Goal: Information Seeking & Learning: Understand process/instructions

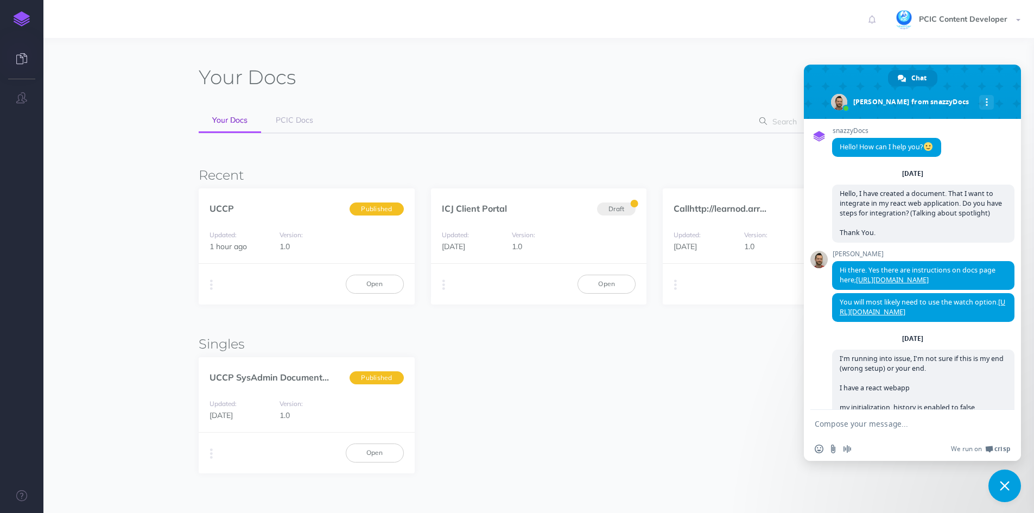
scroll to position [2937, 0]
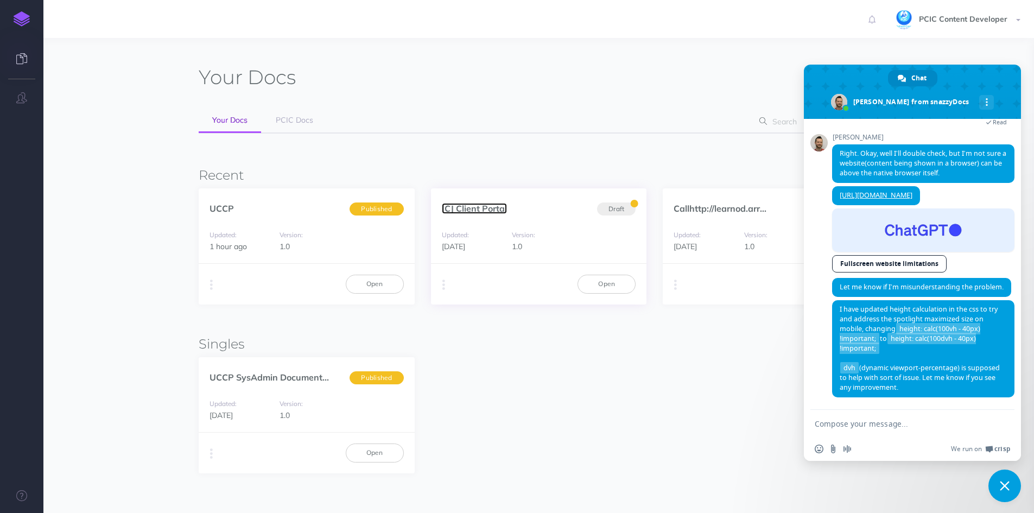
click at [495, 208] on link "ICJ Client Portal" at bounding box center [474, 208] width 65 height 11
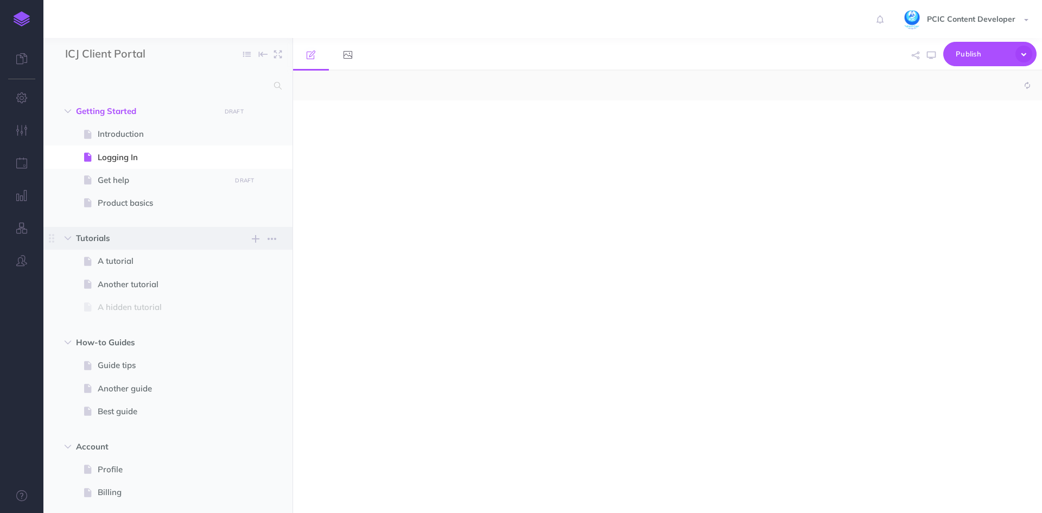
select select "null"
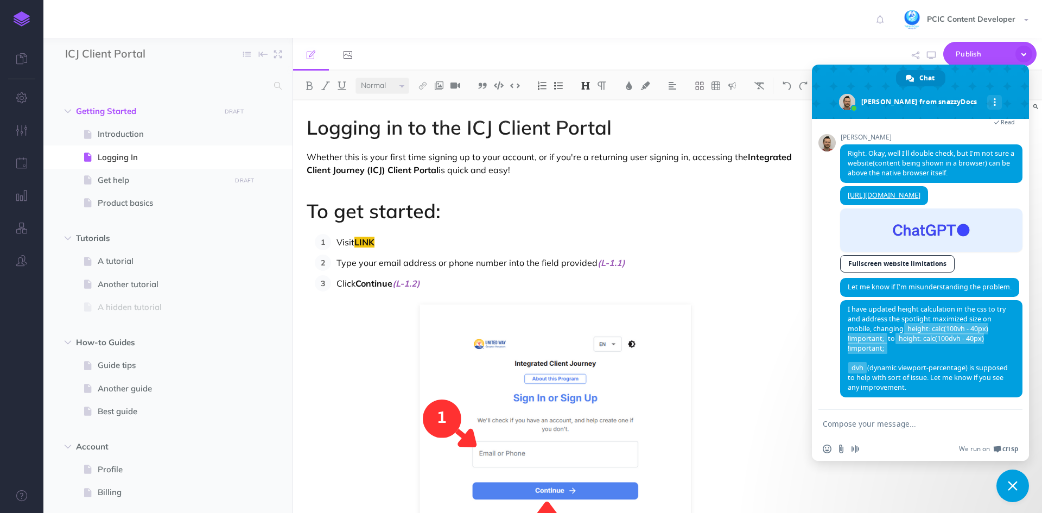
scroll to position [2937, 0]
click at [270, 132] on icon "button" at bounding box center [271, 134] width 9 height 13
click at [28, 27] on link at bounding box center [21, 19] width 43 height 38
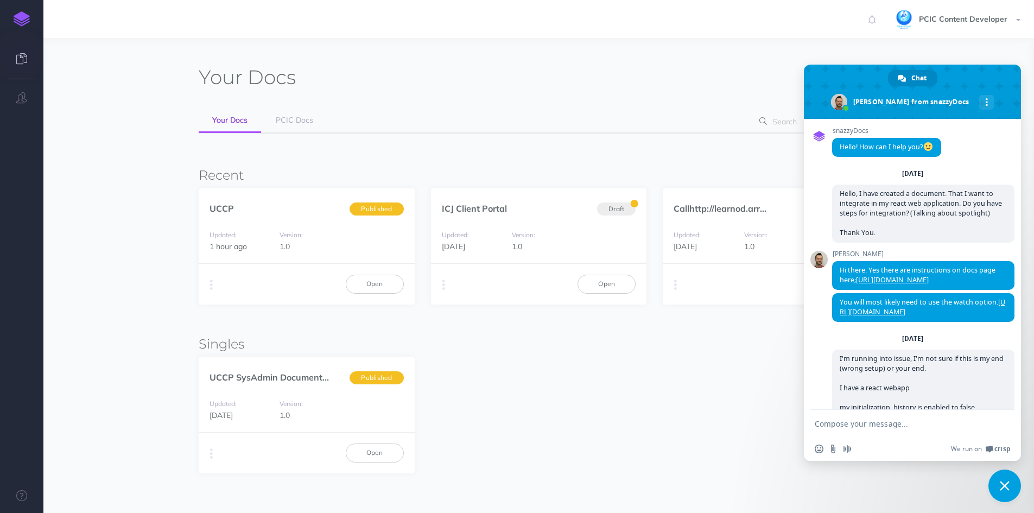
scroll to position [2937, 0]
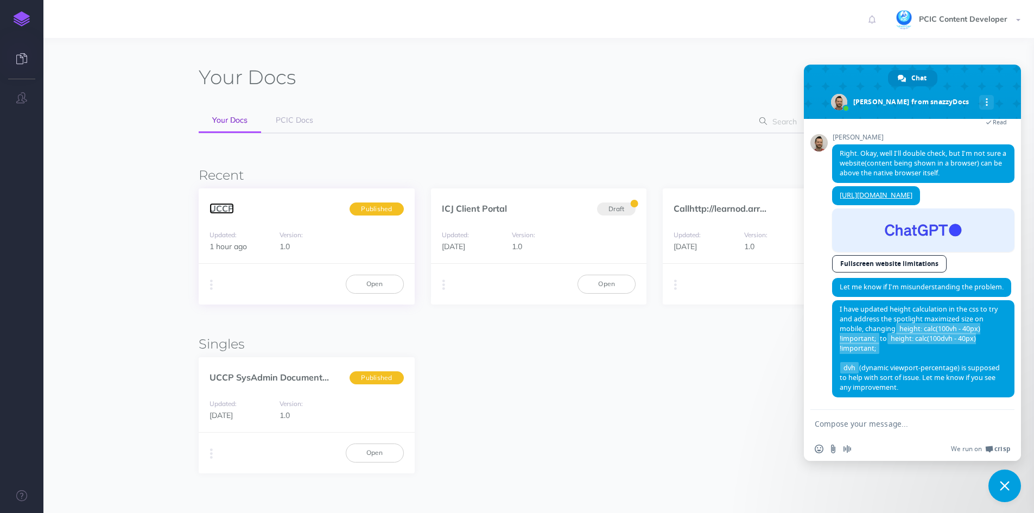
click at [225, 206] on link "UCCP" at bounding box center [221, 208] width 24 height 11
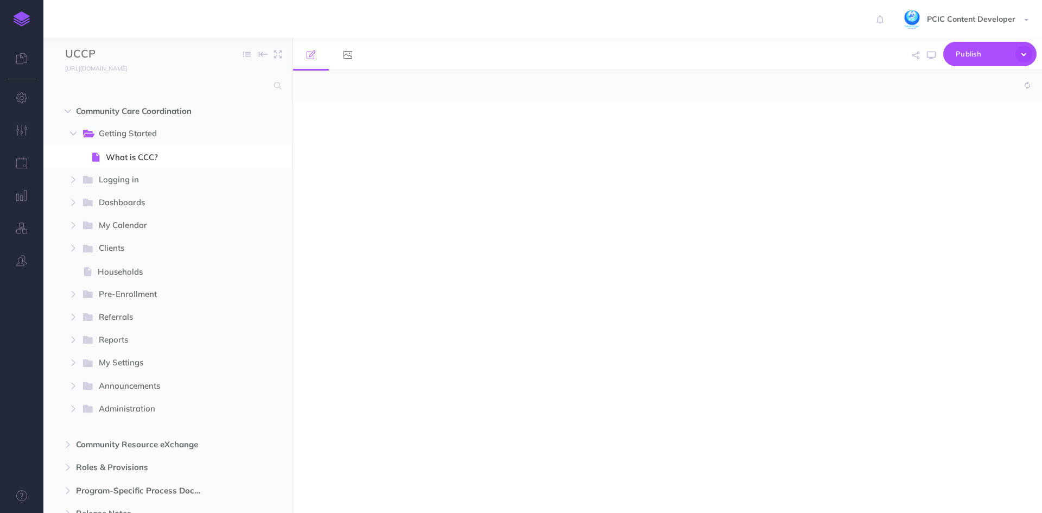
select select "null"
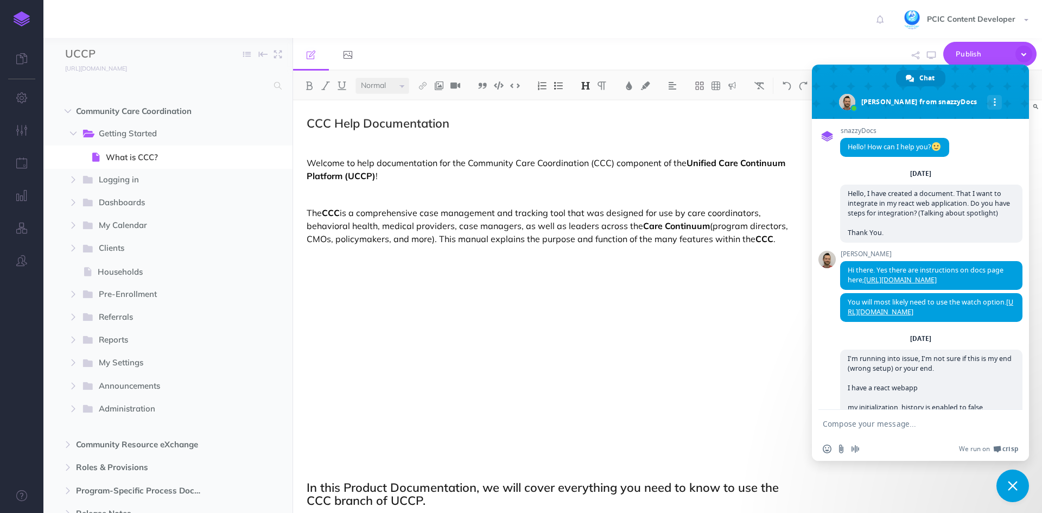
scroll to position [2937, 0]
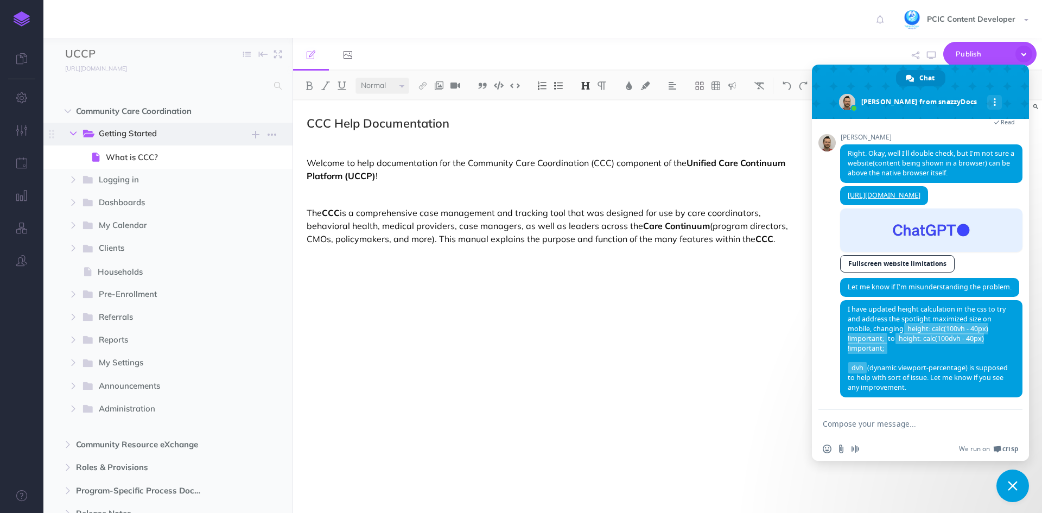
click at [77, 131] on icon "button" at bounding box center [73, 133] width 7 height 7
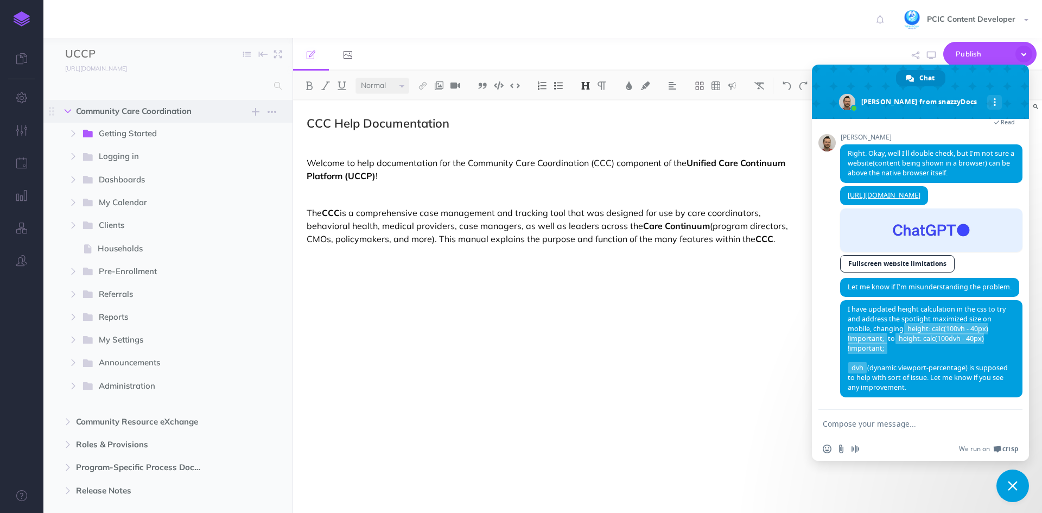
click at [67, 111] on icon "button" at bounding box center [68, 111] width 7 height 7
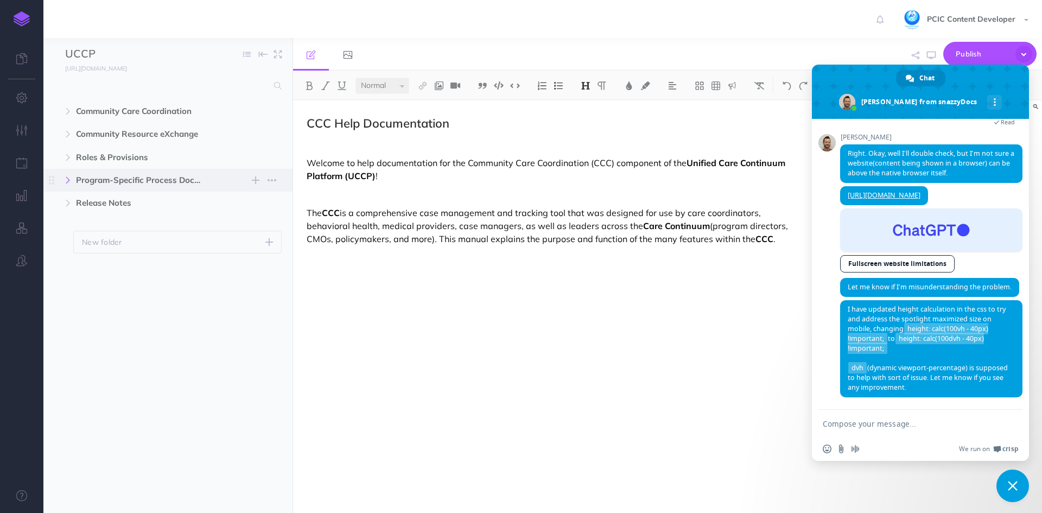
click at [68, 179] on icon "button" at bounding box center [68, 180] width 7 height 7
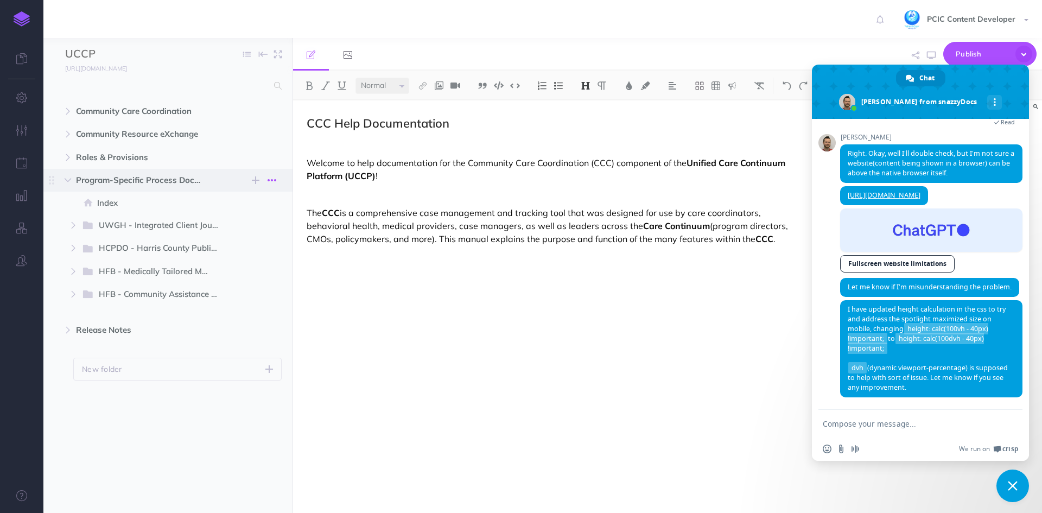
click at [269, 176] on icon "button" at bounding box center [271, 180] width 9 height 13
click at [239, 235] on link "Settings" at bounding box center [240, 235] width 81 height 18
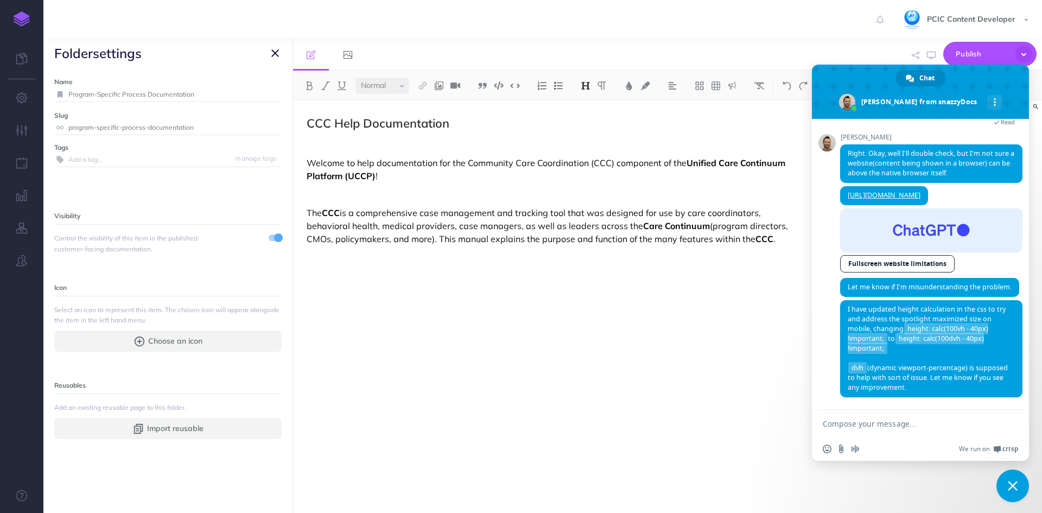
click at [20, 16] on img at bounding box center [22, 18] width 16 height 15
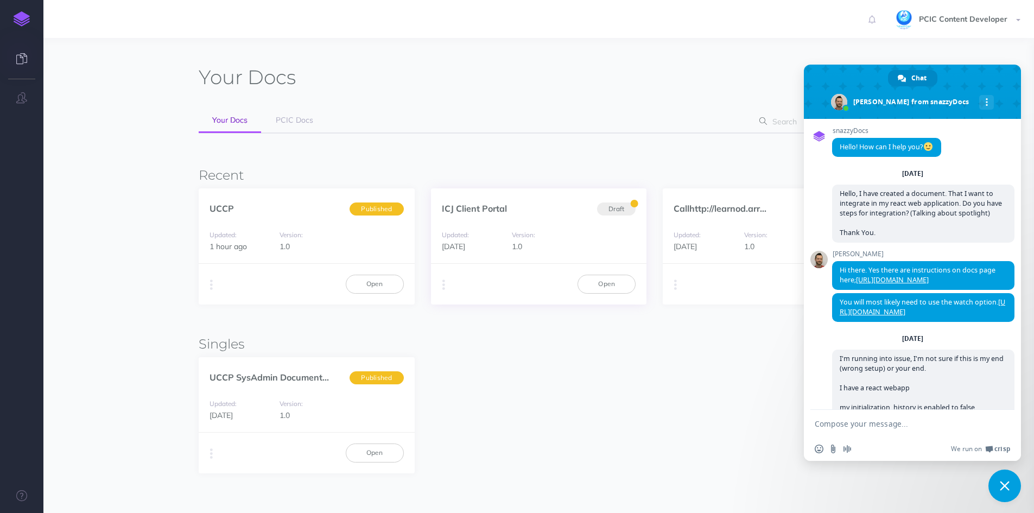
scroll to position [2937, 0]
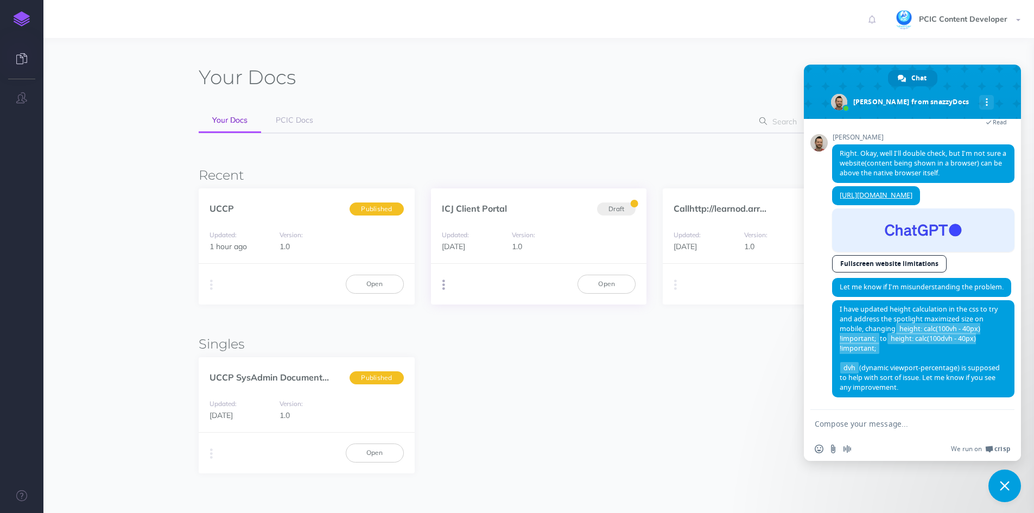
click at [441, 284] on button "button" at bounding box center [443, 285] width 10 height 16
click at [487, 348] on button "Advanced" at bounding box center [499, 345] width 136 height 19
click at [1009, 491] on span "Close chat" at bounding box center [1004, 485] width 33 height 33
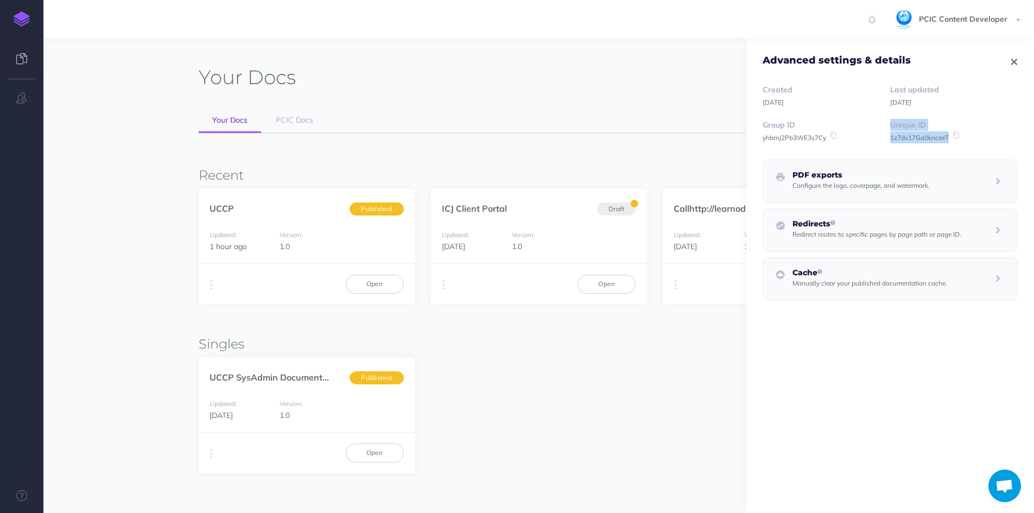
drag, startPoint x: 890, startPoint y: 136, endPoint x: 944, endPoint y: 137, distance: 54.3
click at [944, 137] on div "Group ID yhbmJ2Pb3WE3s7Cy Unique ID 1z7dv17Ga0knceeT" at bounding box center [889, 131] width 255 height 24
click at [212, 285] on icon "button" at bounding box center [211, 284] width 3 height 15
click at [241, 346] on button "Advanced" at bounding box center [267, 345] width 136 height 19
click at [1011, 64] on icon "button" at bounding box center [1014, 62] width 6 height 8
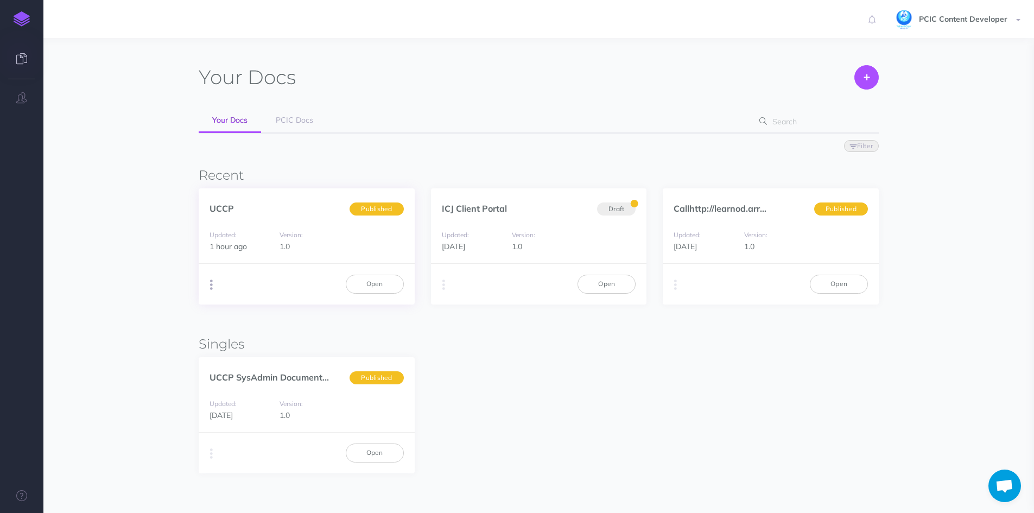
click at [211, 285] on icon "button" at bounding box center [211, 284] width 3 height 15
click at [238, 345] on button "Advanced" at bounding box center [267, 345] width 136 height 19
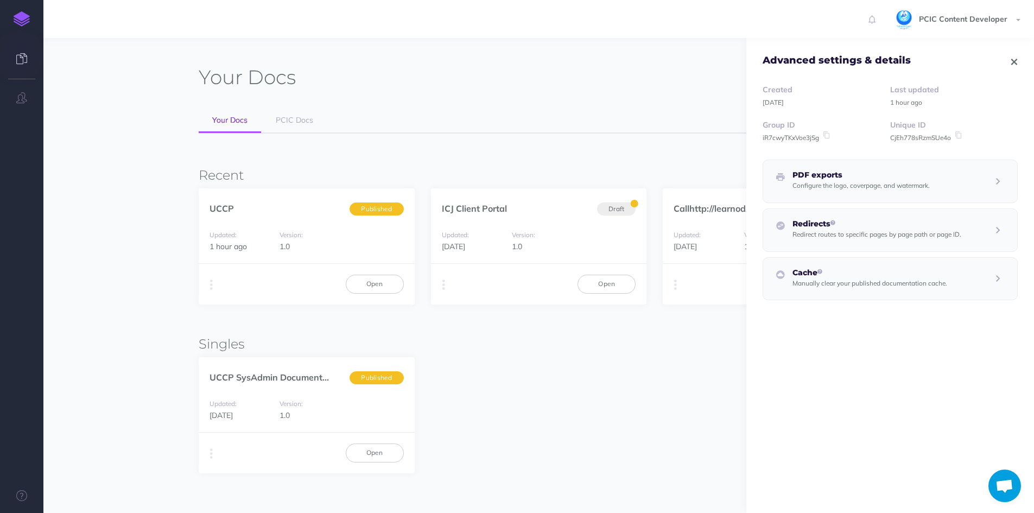
click at [907, 136] on small "CjEh778sRzmSUe4o" at bounding box center [920, 137] width 61 height 8
click at [955, 134] on icon at bounding box center [958, 135] width 10 height 8
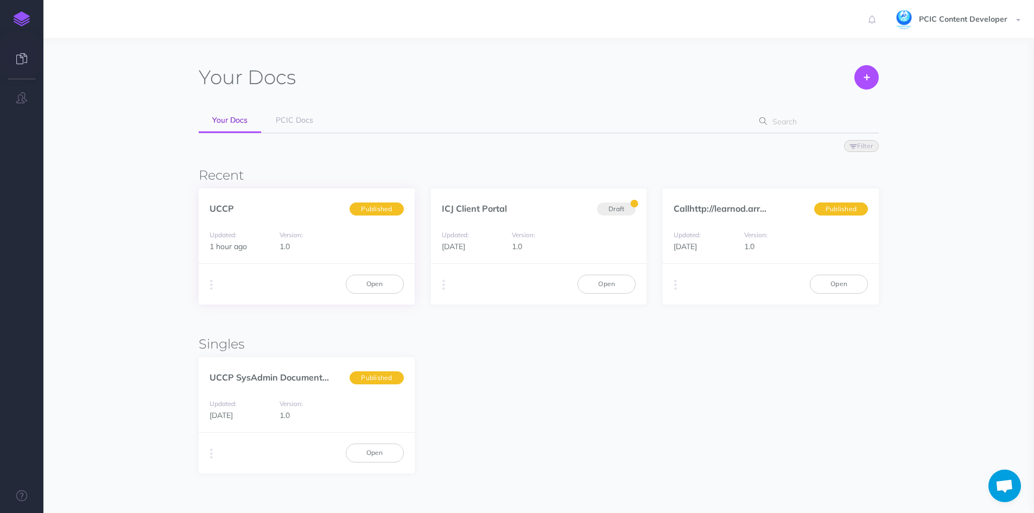
scroll to position [2937, 0]
click at [366, 284] on link "Open" at bounding box center [375, 284] width 58 height 18
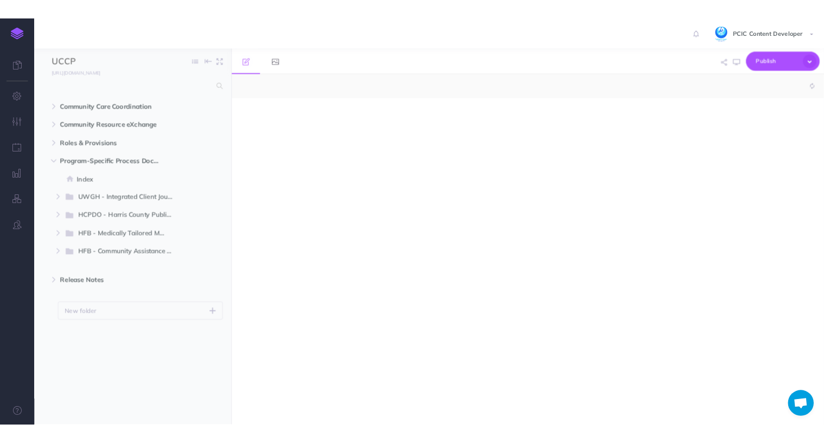
scroll to position [2937, 0]
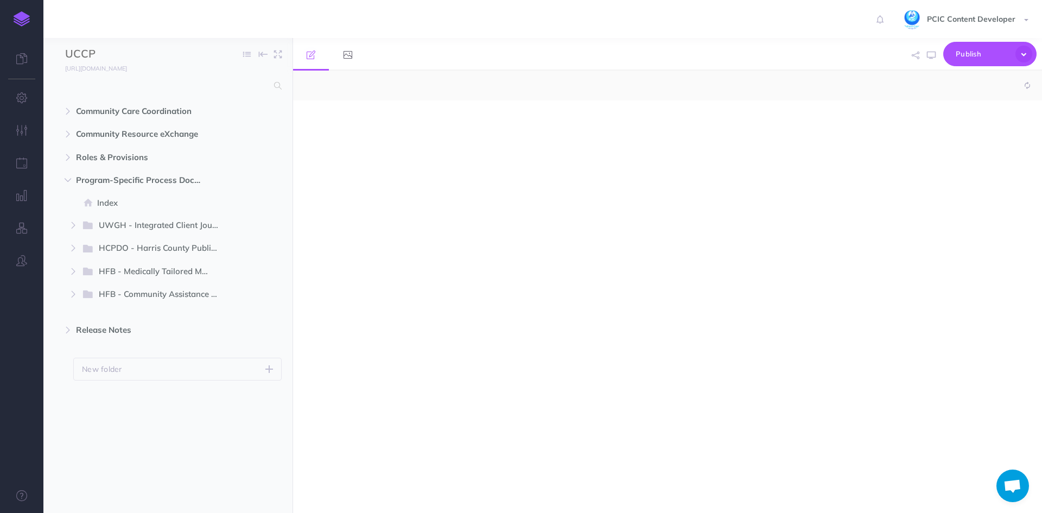
select select "null"
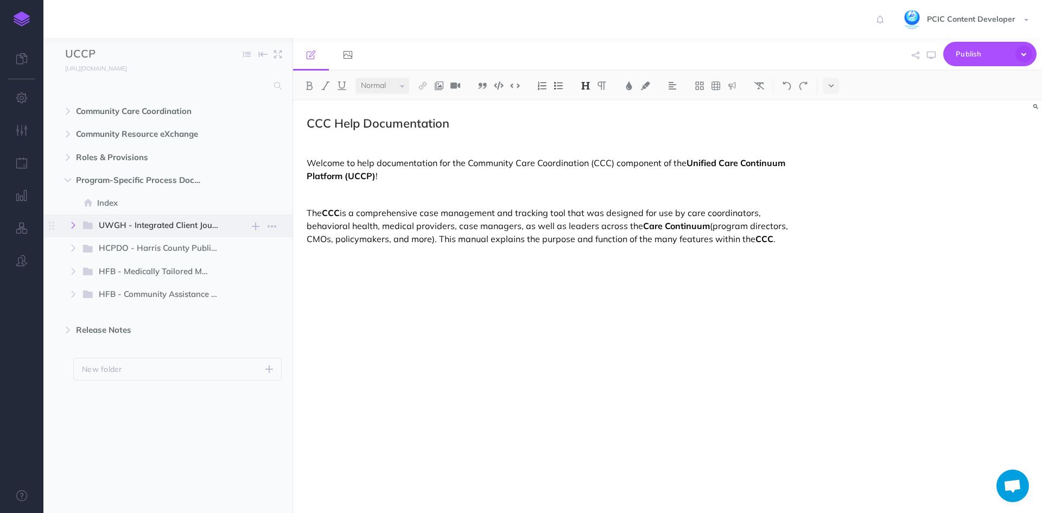
click at [74, 224] on icon "button" at bounding box center [73, 225] width 7 height 7
click at [69, 226] on button "button" at bounding box center [73, 225] width 20 height 13
click at [129, 223] on span "UWGH - Integrated Client Journey" at bounding box center [164, 226] width 130 height 14
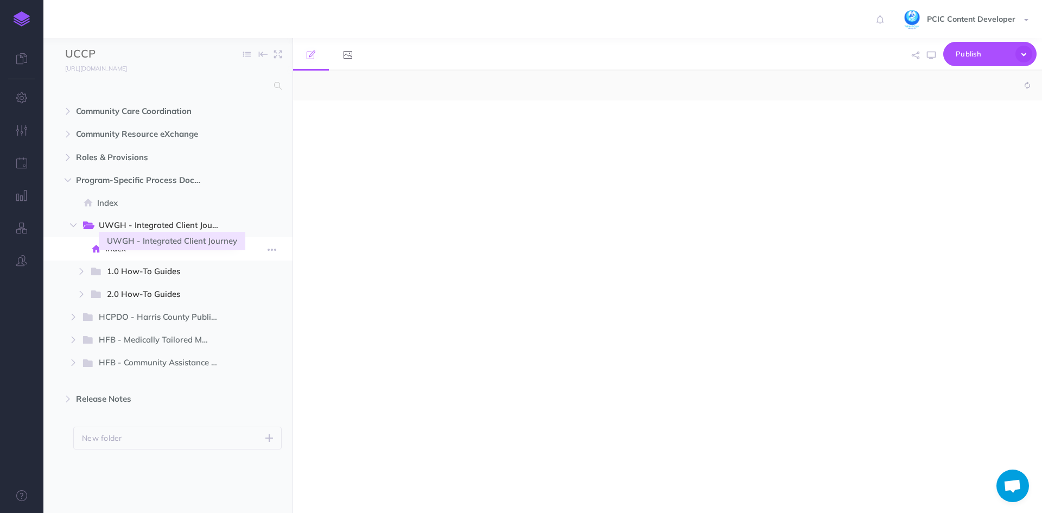
select select "null"
click at [119, 246] on span "Index" at bounding box center [166, 248] width 122 height 13
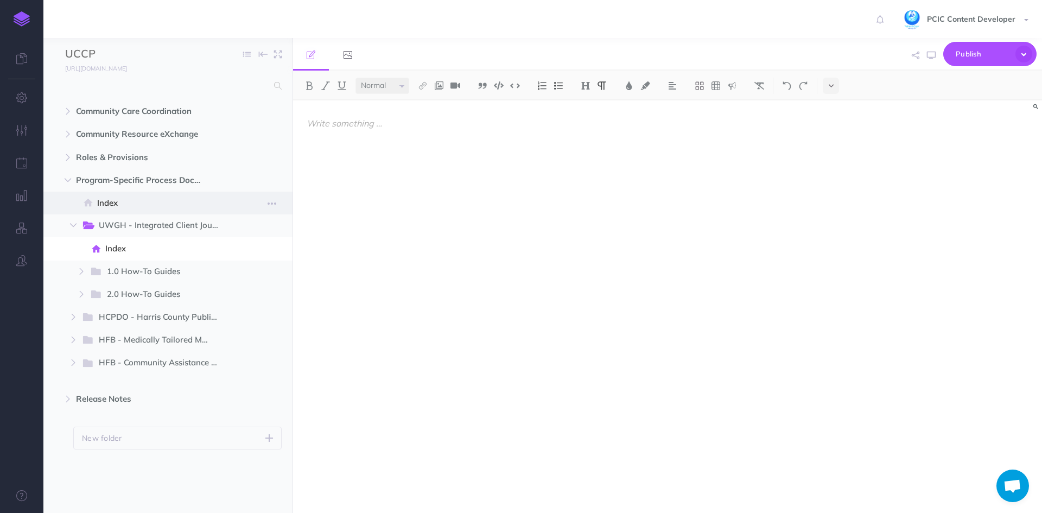
click at [106, 197] on span "Index" at bounding box center [162, 202] width 130 height 13
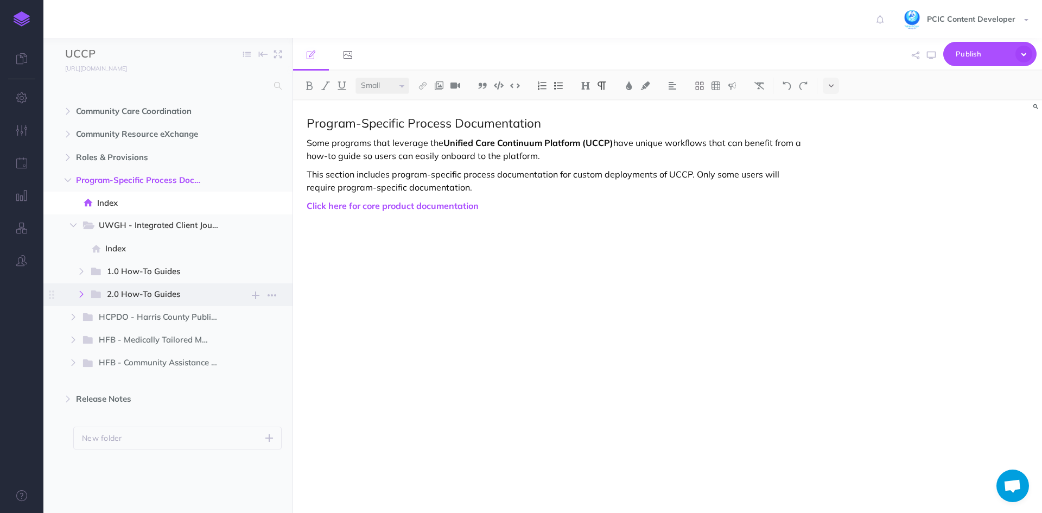
click at [81, 294] on icon "button" at bounding box center [81, 294] width 7 height 7
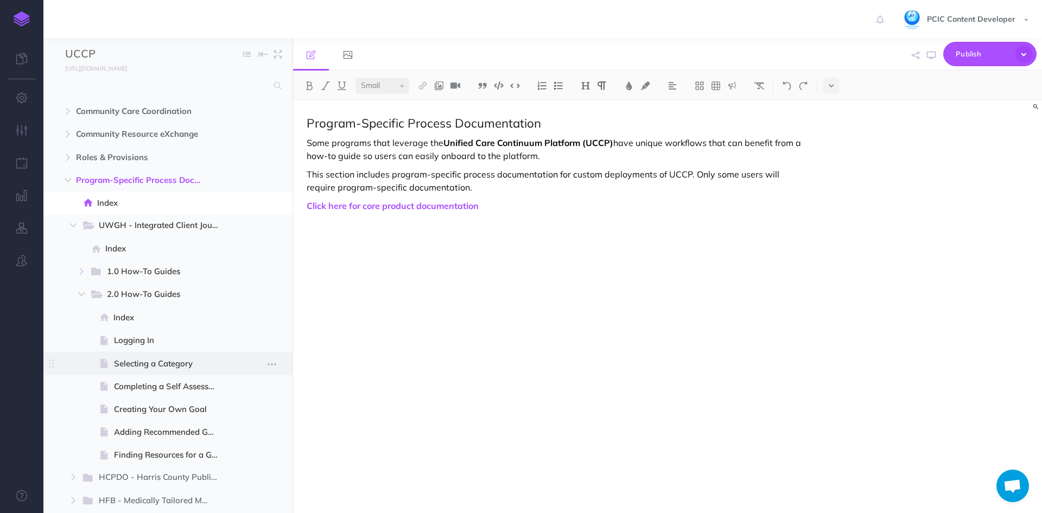
click at [140, 354] on span at bounding box center [167, 363] width 249 height 23
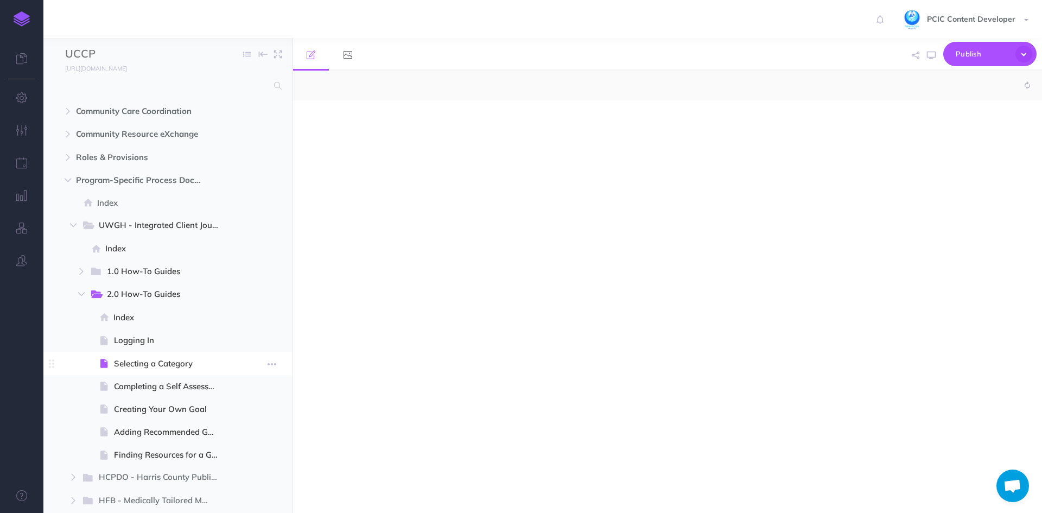
select select "null"
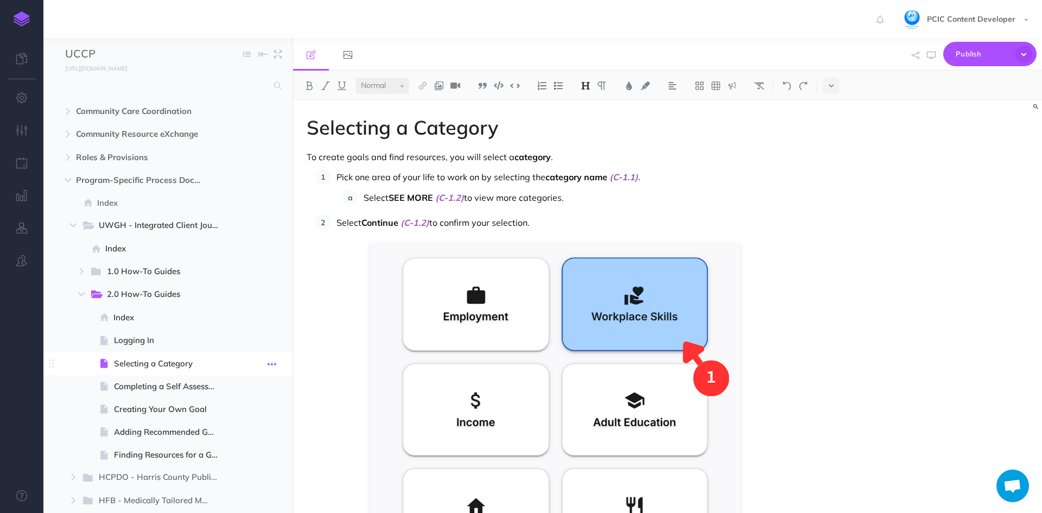
click at [268, 364] on icon "button" at bounding box center [271, 364] width 9 height 13
click at [249, 435] on link "Settings" at bounding box center [240, 437] width 81 height 18
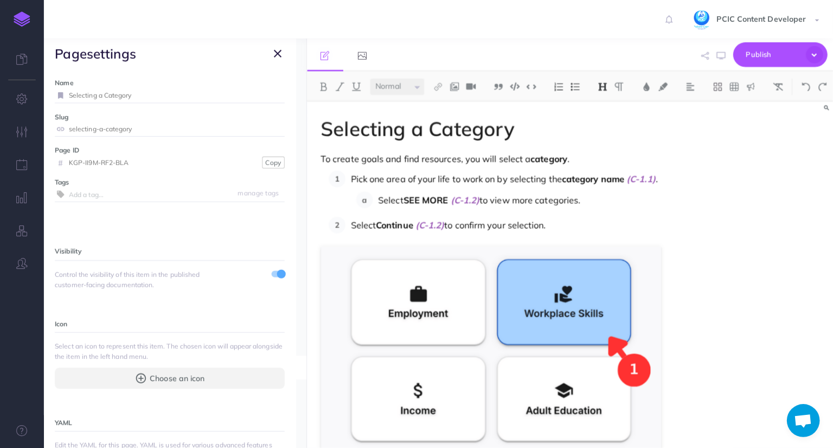
scroll to position [3084, 0]
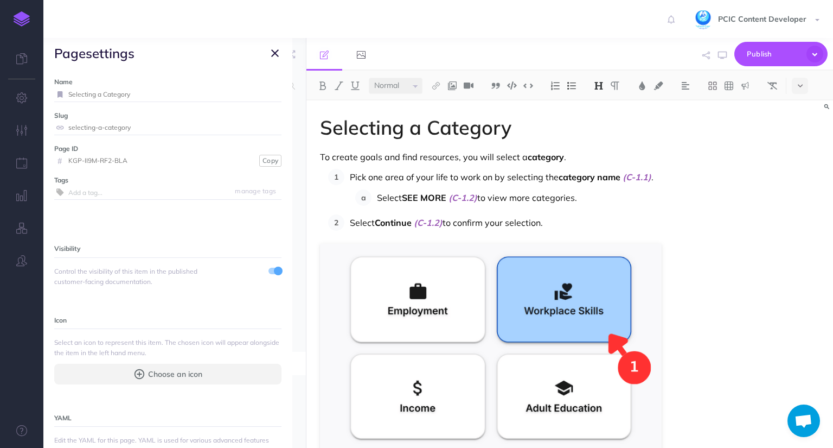
click at [274, 52] on icon "button" at bounding box center [275, 53] width 8 height 13
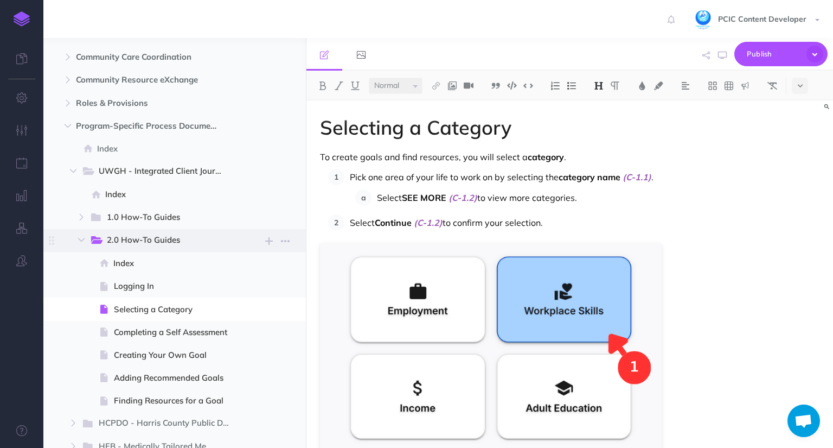
scroll to position [109, 0]
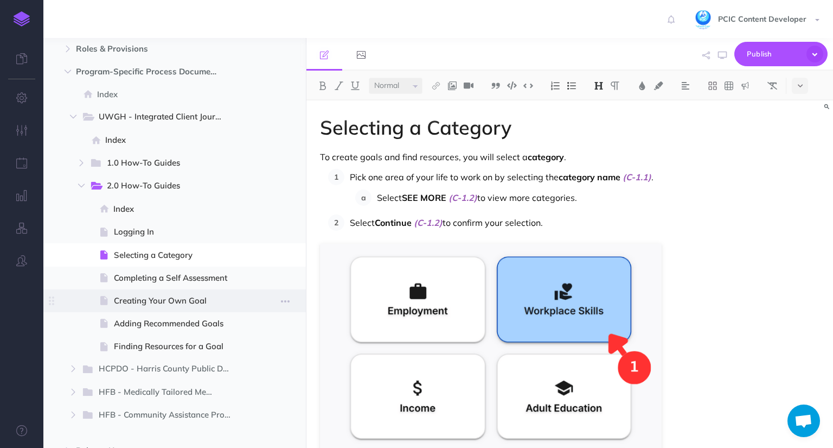
click at [170, 303] on span "Creating Your Own Goal" at bounding box center [177, 300] width 127 height 13
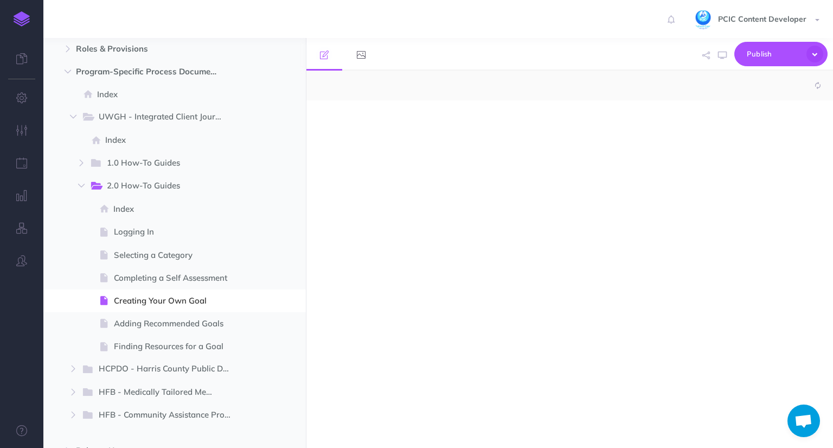
select select "null"
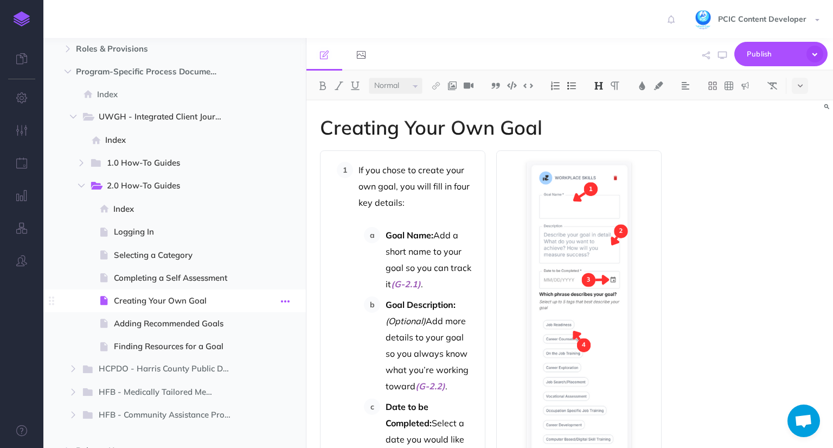
click at [280, 300] on button "button" at bounding box center [286, 301] width 20 height 14
click at [259, 372] on link "Settings" at bounding box center [254, 374] width 81 height 18
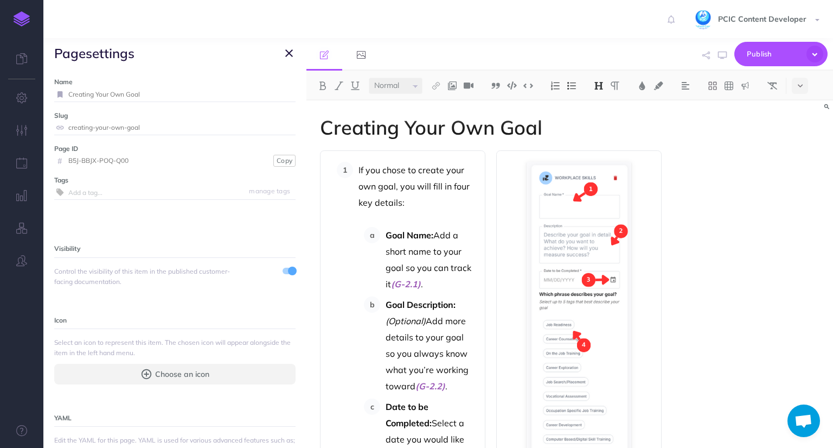
click at [286, 50] on icon "button" at bounding box center [289, 53] width 8 height 13
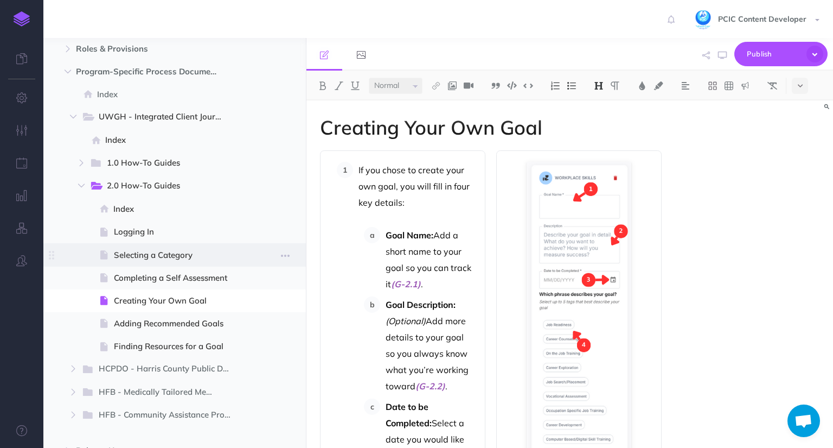
drag, startPoint x: 165, startPoint y: 251, endPoint x: 174, endPoint y: 251, distance: 8.2
click at [165, 251] on span "Selecting a Category" at bounding box center [177, 255] width 127 height 13
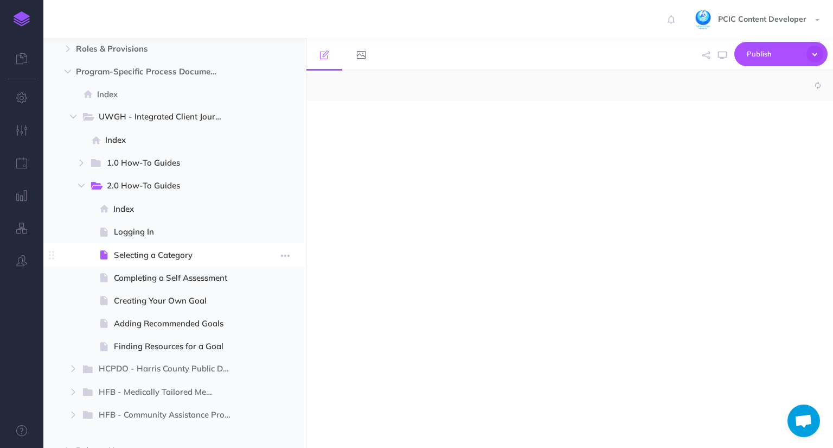
select select "null"
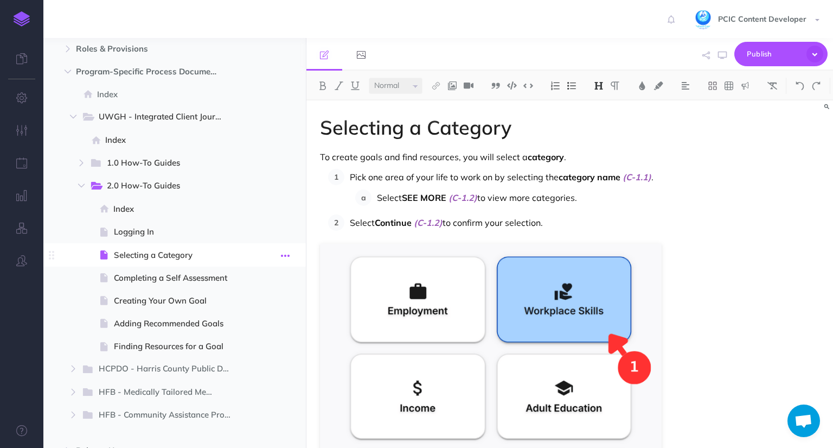
click at [284, 252] on icon "button" at bounding box center [285, 255] width 9 height 13
click at [257, 329] on link "Settings" at bounding box center [254, 328] width 81 height 18
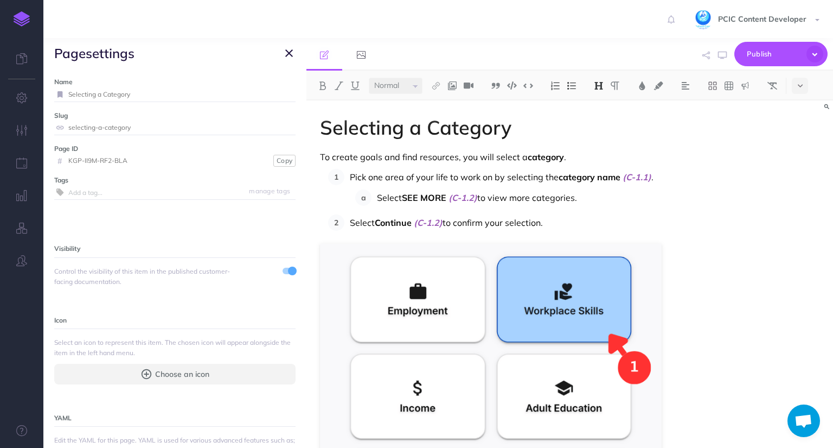
drag, startPoint x: 129, startPoint y: 158, endPoint x: 66, endPoint y: 156, distance: 62.4
click at [66, 156] on div "# KGP-II9M-RF2-BLA" at bounding box center [162, 161] width 216 height 14
click at [273, 159] on button "Copy" at bounding box center [284, 161] width 22 height 12
